Goal: Task Accomplishment & Management: Manage account settings

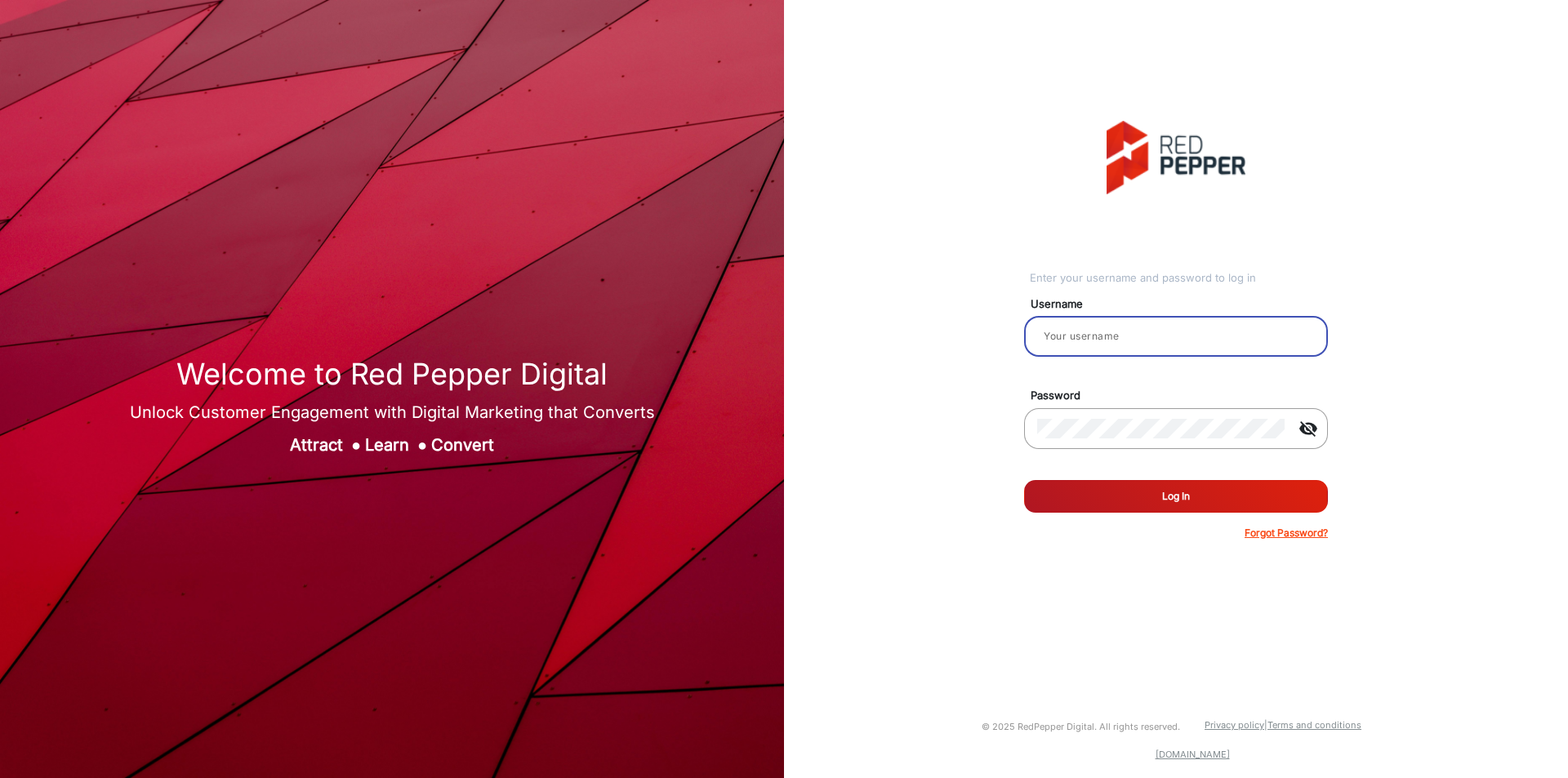
click at [1121, 345] on input "email" at bounding box center [1176, 336] width 278 height 20
type input "[PERSON_NAME]"
click at [1133, 483] on button "Log In" at bounding box center [1176, 496] width 303 height 33
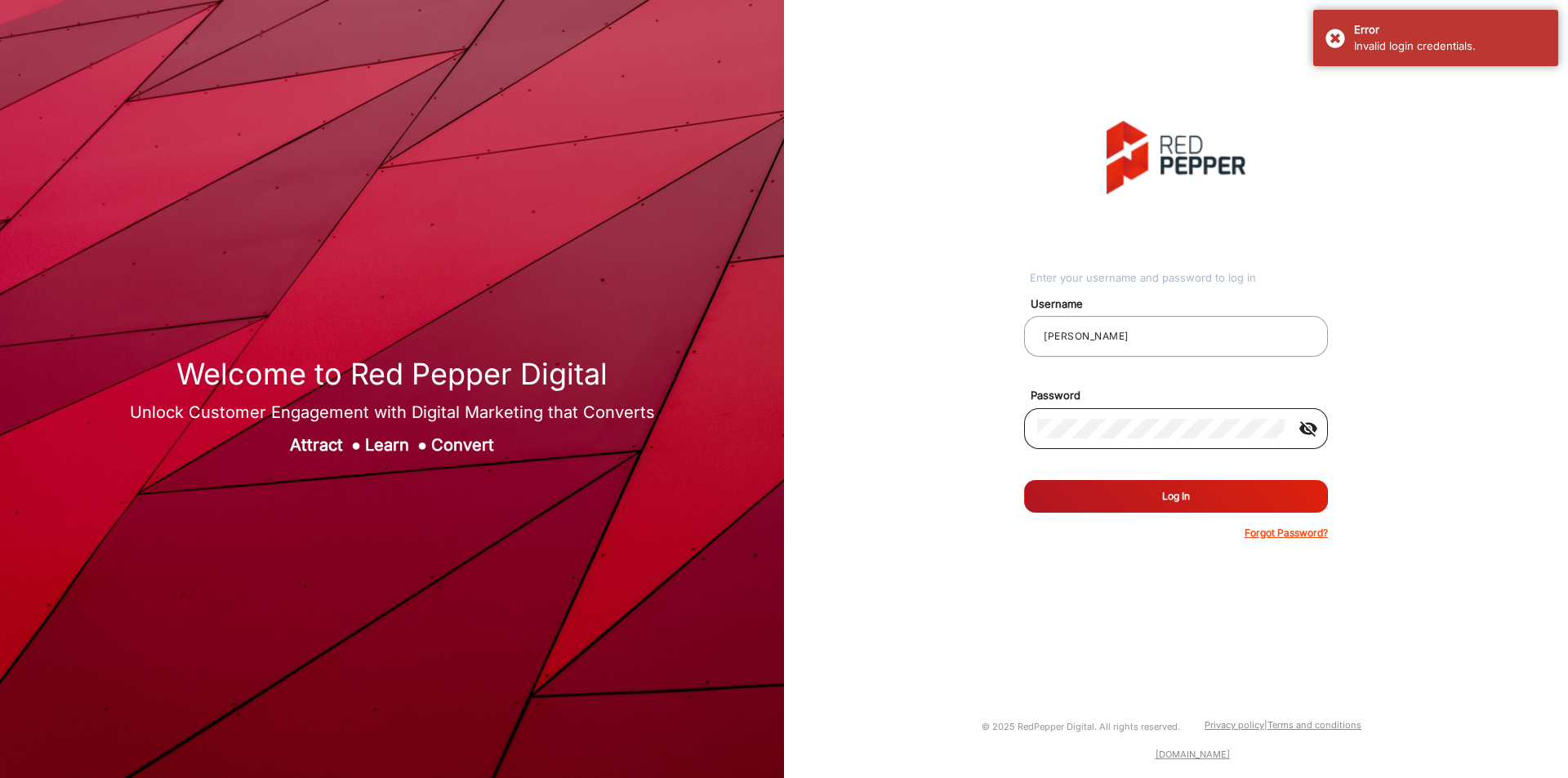
click at [1307, 428] on mat-icon "visibility_off" at bounding box center [1308, 428] width 39 height 20
click at [1207, 332] on input "[PERSON_NAME]" at bounding box center [1176, 336] width 278 height 20
type input "TestHabanero"
click at [1140, 495] on button "Log In" at bounding box center [1176, 496] width 303 height 33
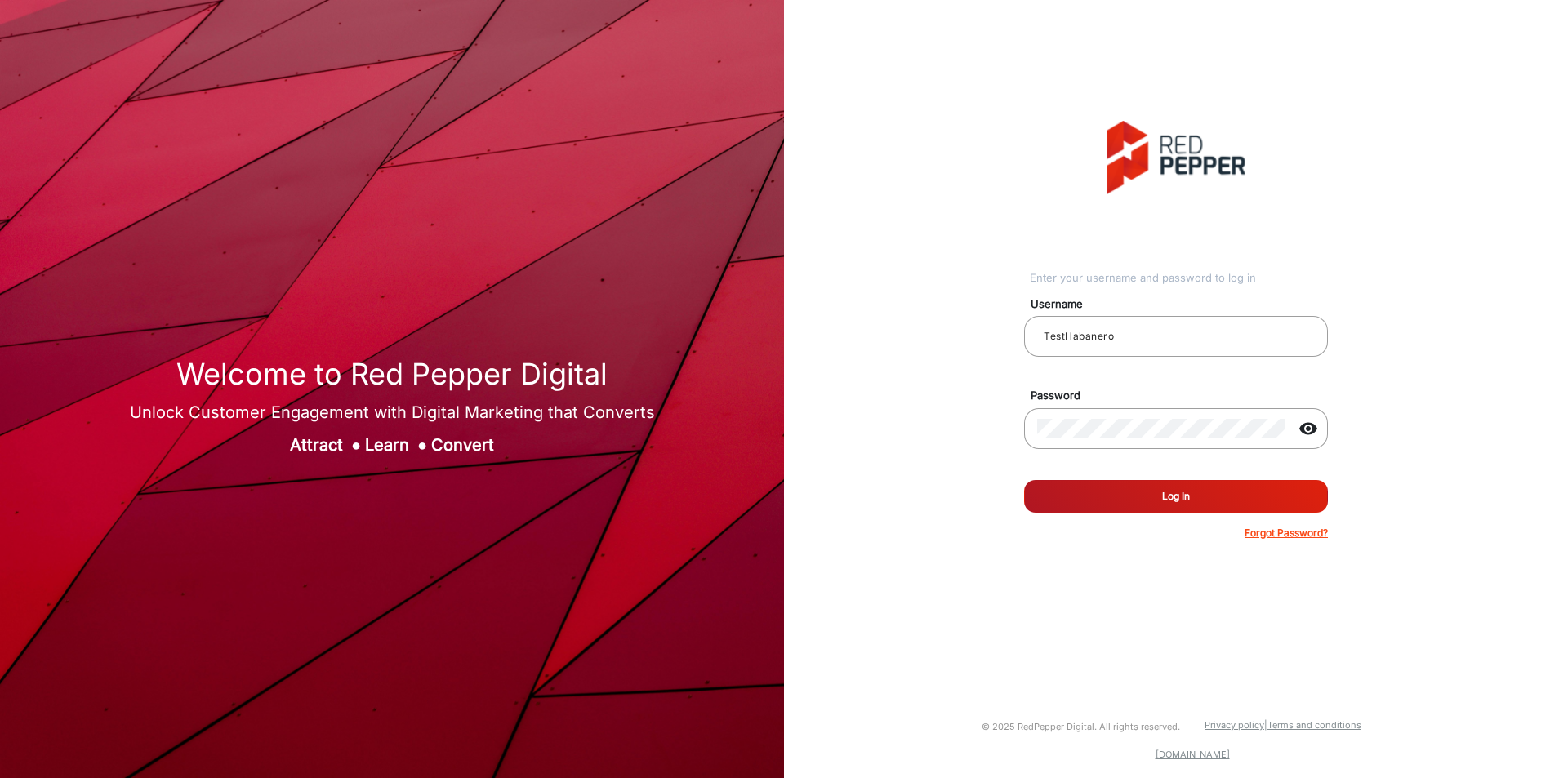
click at [1140, 495] on button "Log In" at bounding box center [1176, 496] width 303 height 33
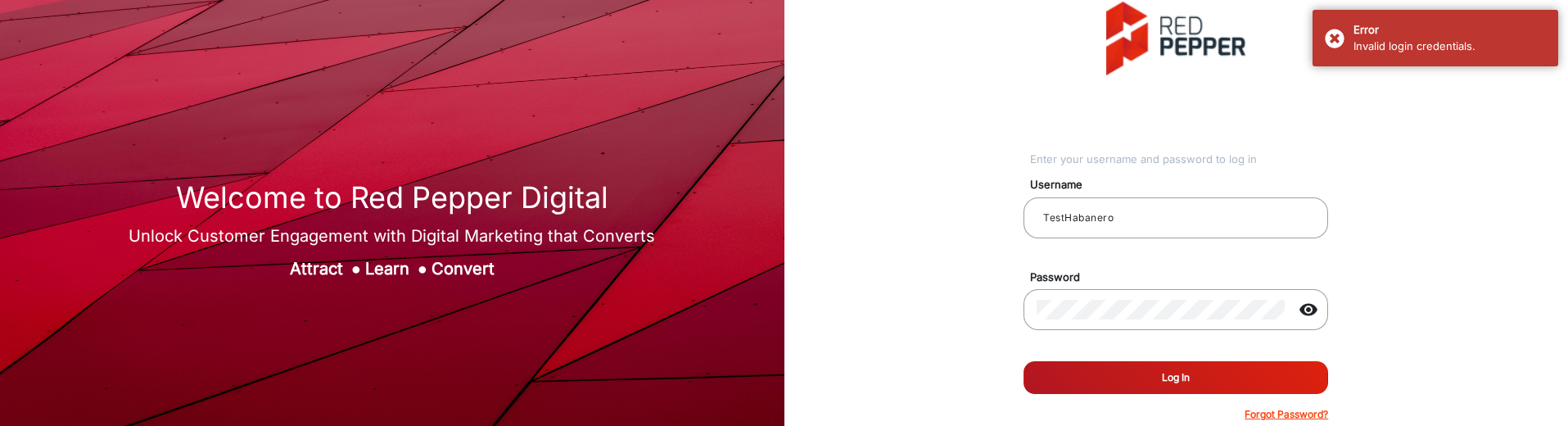
click at [1234, 367] on button "Log In" at bounding box center [1176, 377] width 304 height 33
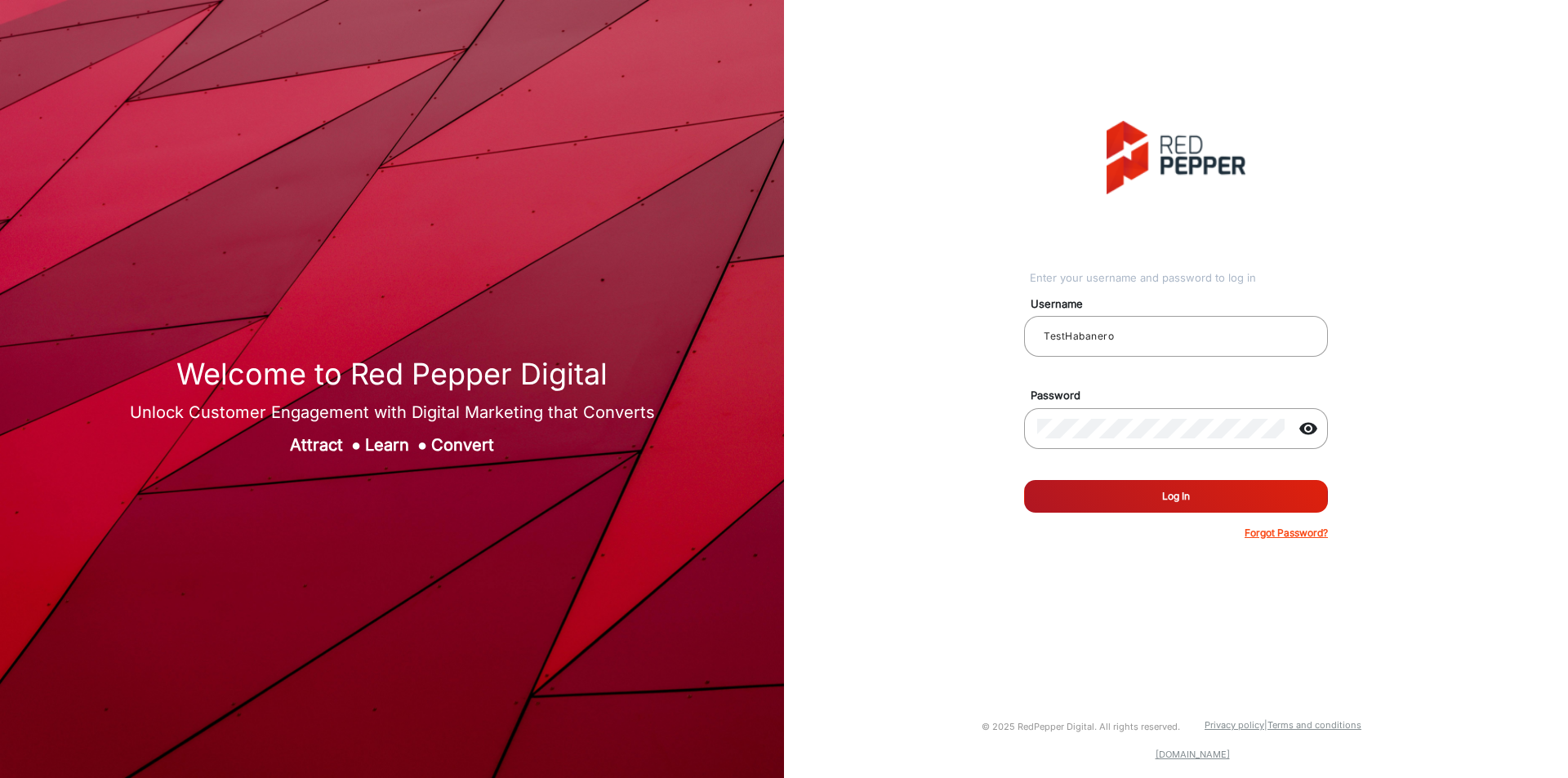
click at [1150, 495] on button "Log In" at bounding box center [1176, 496] width 303 height 33
click at [1136, 514] on form "Username TestHabanero Password visibility Remember me Log In Forgot Password?" at bounding box center [1176, 413] width 303 height 254
click at [1150, 496] on button "Log In" at bounding box center [1176, 496] width 303 height 33
